Goal: Find specific page/section: Find specific page/section

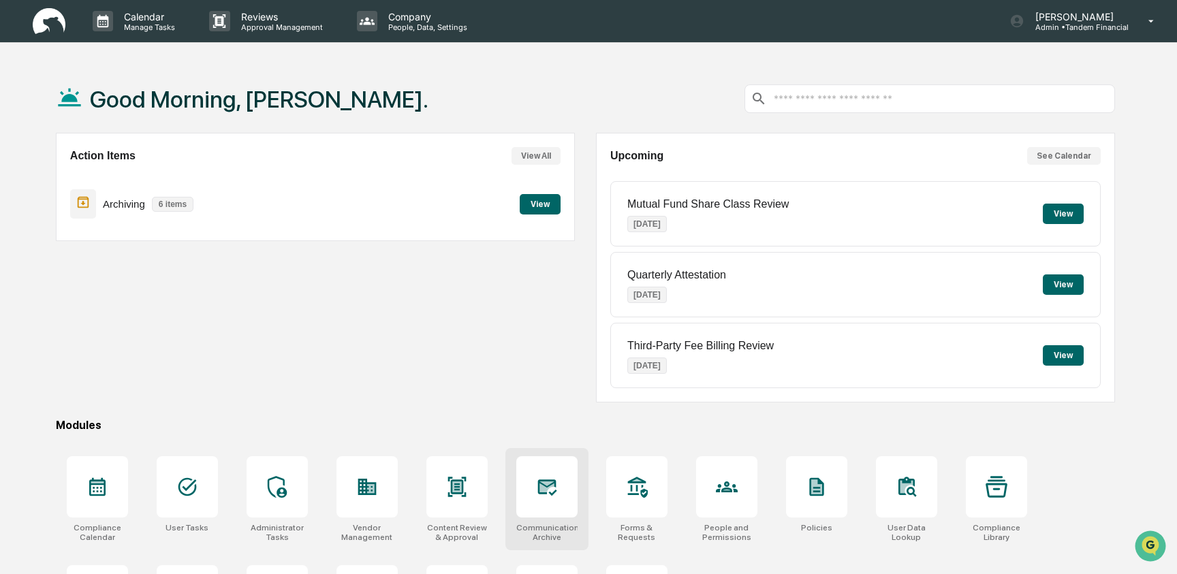
click at [543, 497] on icon at bounding box center [547, 487] width 22 height 22
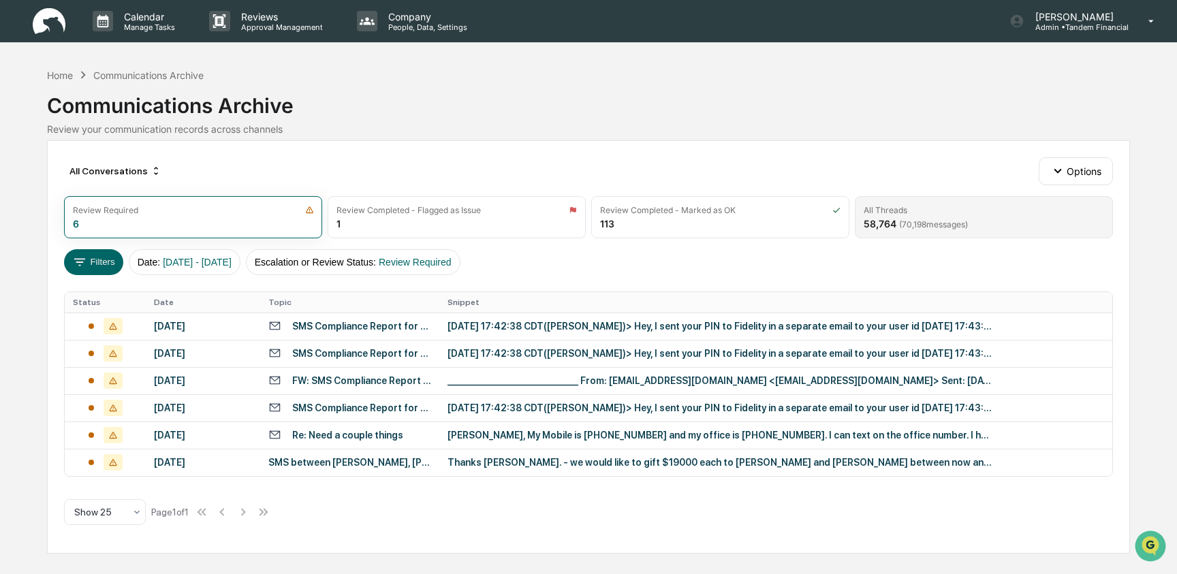
click at [887, 217] on div "All Threads 58,764 ( 70,198 messages)" at bounding box center [984, 217] width 258 height 42
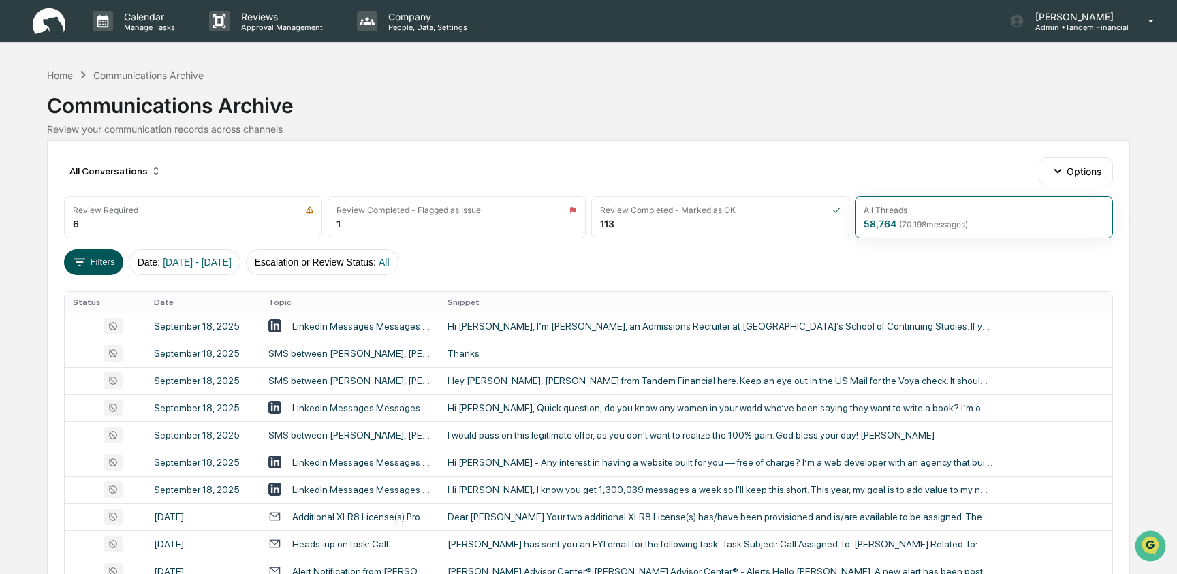
click at [104, 264] on button "Filters" at bounding box center [93, 262] width 59 height 26
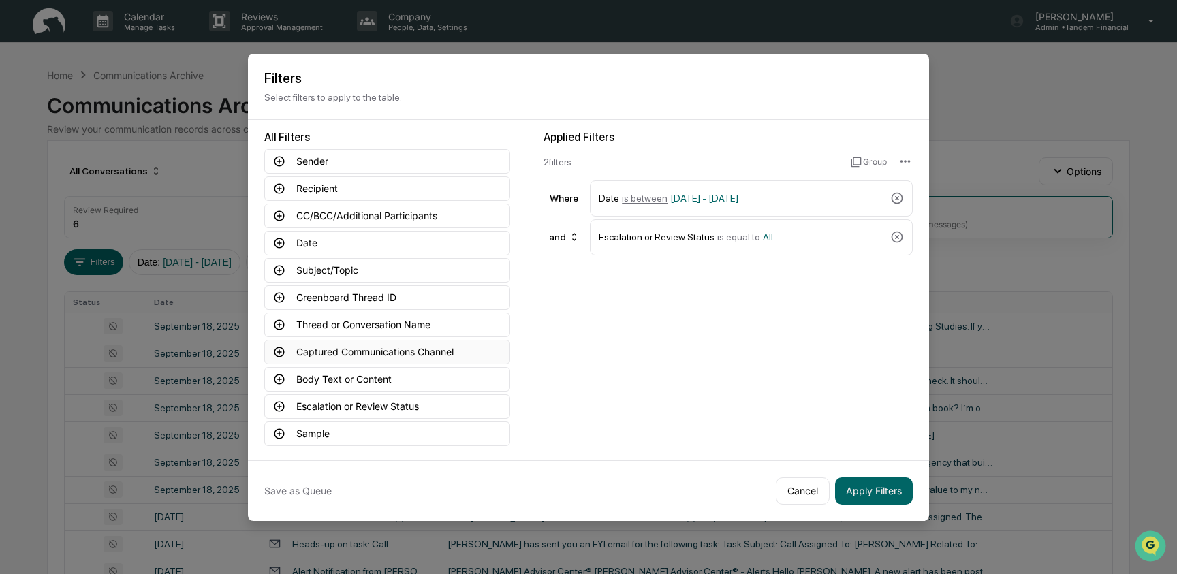
click at [332, 354] on button "Captured Communications Channel" at bounding box center [387, 352] width 246 height 25
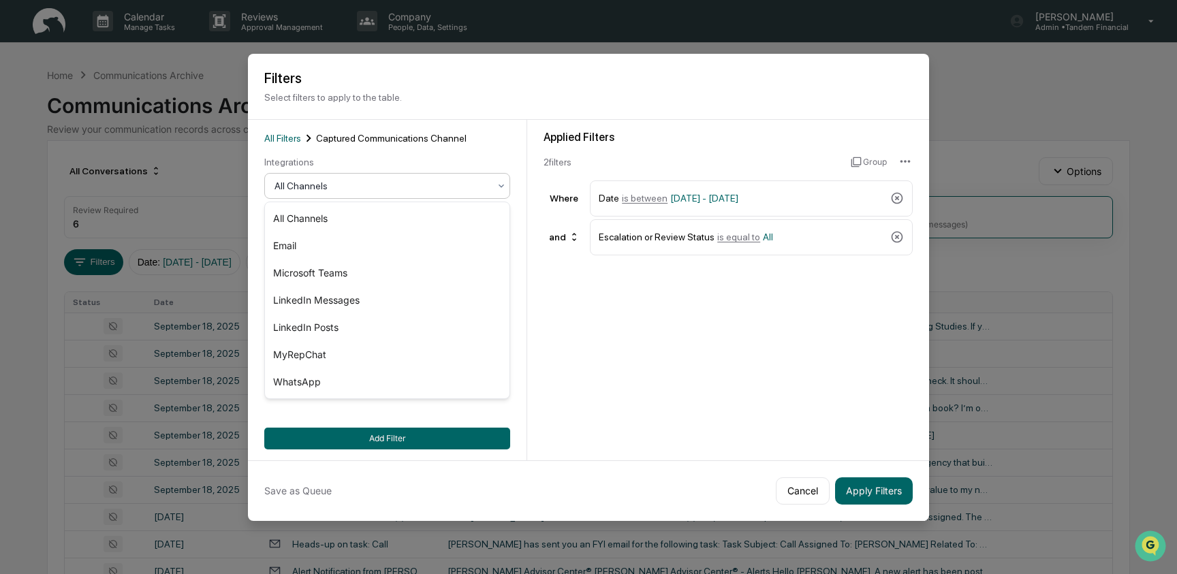
click at [361, 178] on div "All Channels" at bounding box center [382, 185] width 228 height 19
click at [363, 354] on div "MyRepChat" at bounding box center [387, 354] width 245 height 27
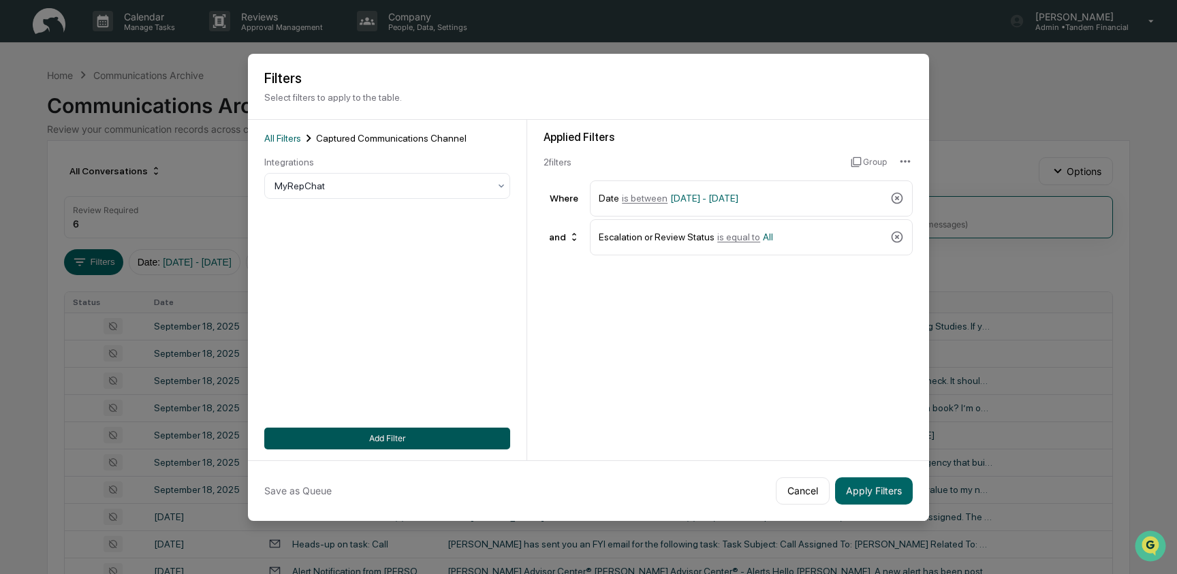
click at [448, 439] on button "Add Filter" at bounding box center [387, 439] width 246 height 22
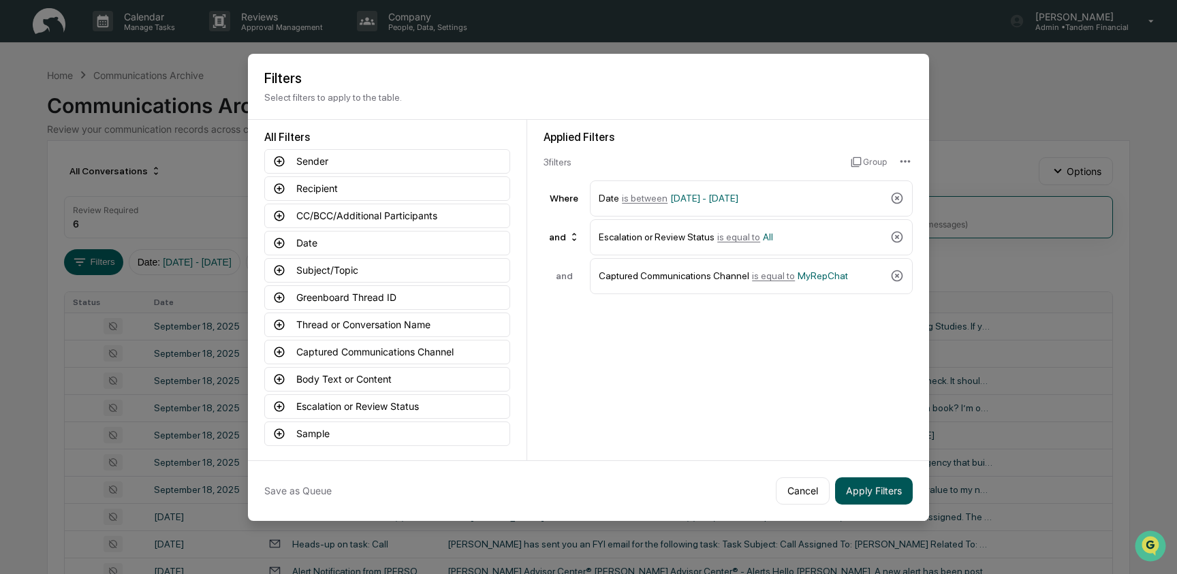
click at [860, 484] on button "Apply Filters" at bounding box center [874, 491] width 78 height 27
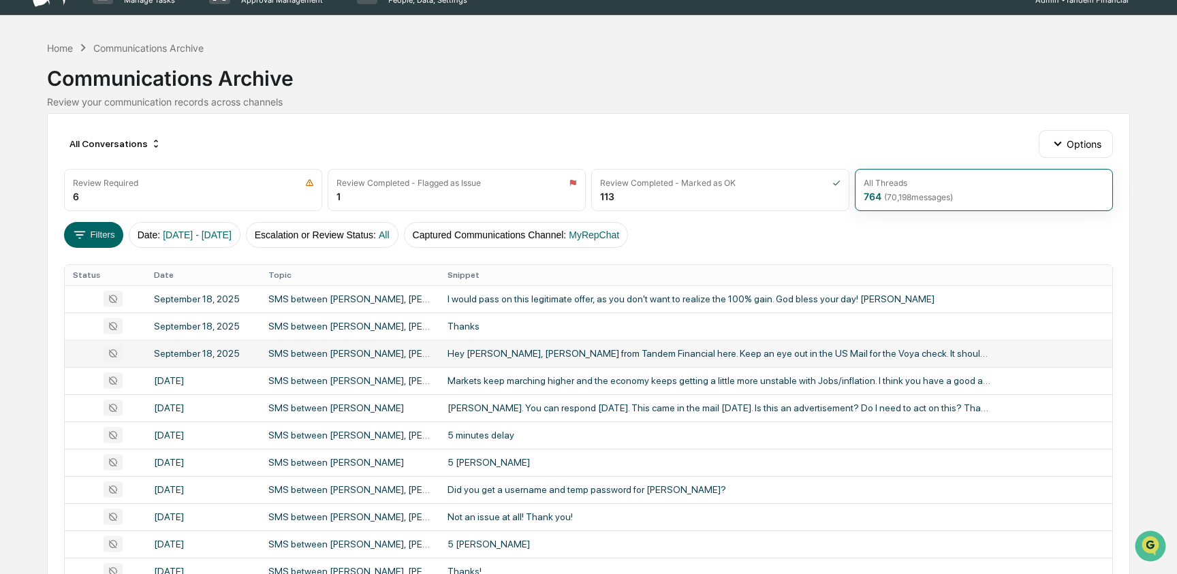
scroll to position [29, 0]
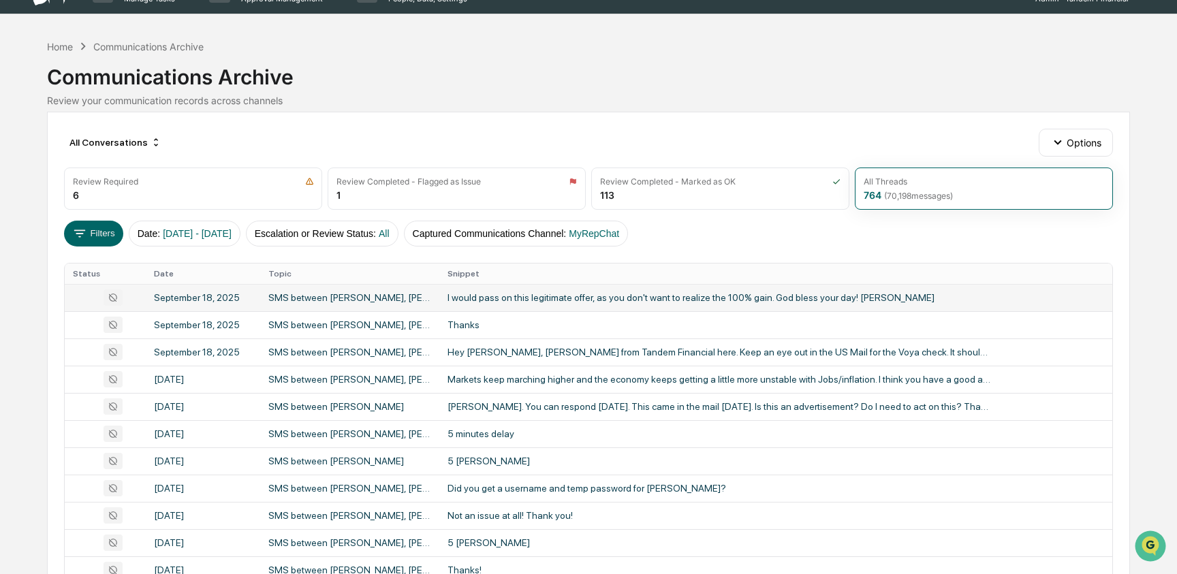
click at [610, 300] on div "I would pass on this legitimate offer, as you don't want to realize the 100% ga…" at bounding box center [720, 297] width 545 height 11
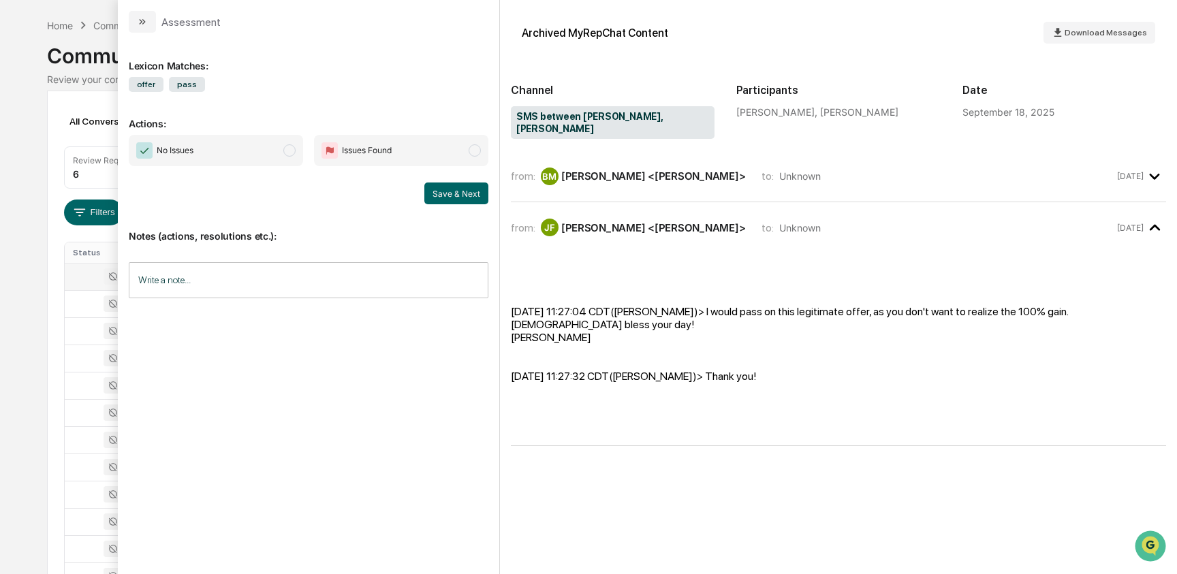
scroll to position [49, 0]
click at [61, 346] on div "All Conversations Options Review Required 6 Review Completed - Flagged as Issue…" at bounding box center [588, 556] width 1083 height 931
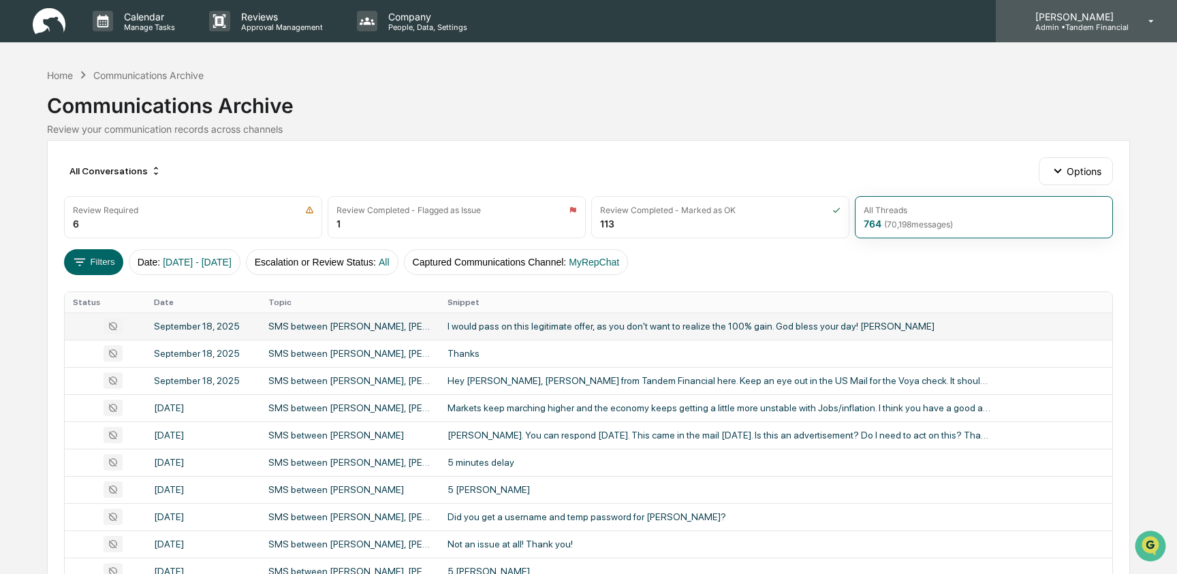
click at [1064, 35] on div "[PERSON_NAME] Admin • Tandem Financial" at bounding box center [1086, 21] width 181 height 42
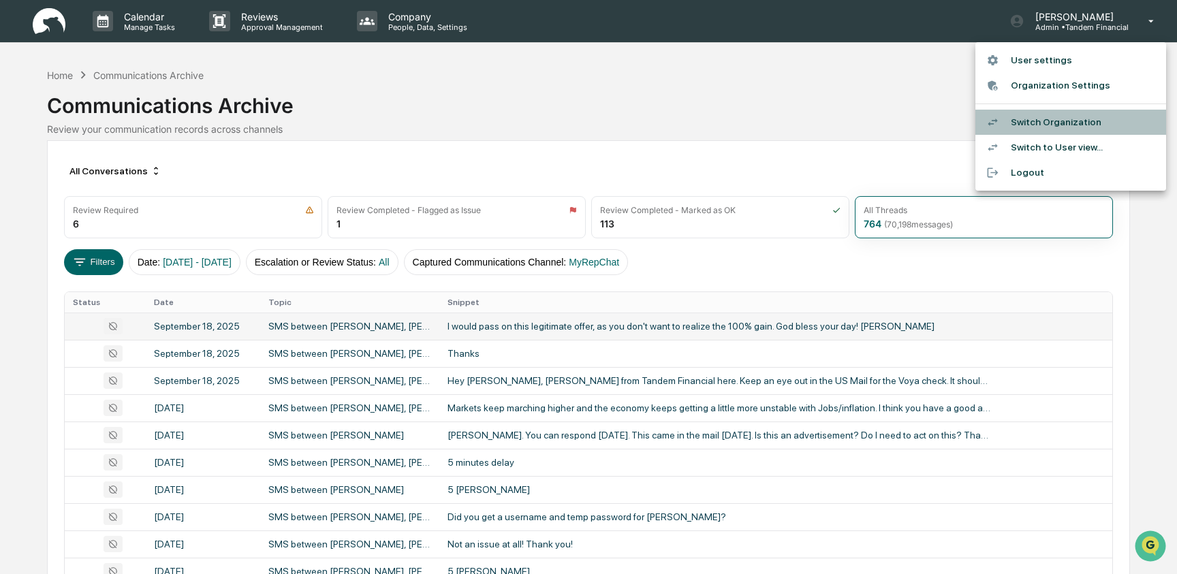
click at [1045, 122] on li "Switch Organization" at bounding box center [1070, 122] width 191 height 25
